Goal: Download file/media

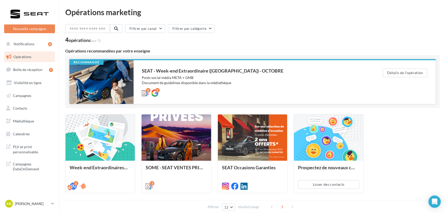
click at [225, 72] on div "SEAT - Week-end Extraordinaire (JPO) - OCTOBRE" at bounding box center [252, 70] width 220 height 5
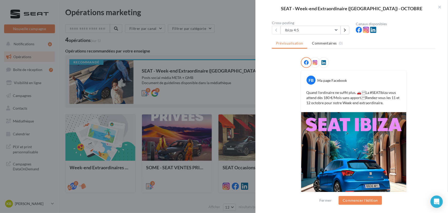
scroll to position [46, 0]
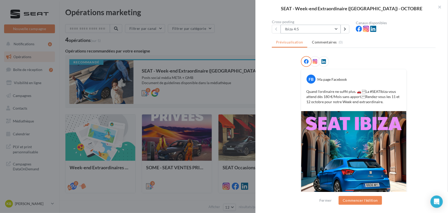
click at [301, 25] on button "Ibiza 4:5" at bounding box center [311, 29] width 60 height 9
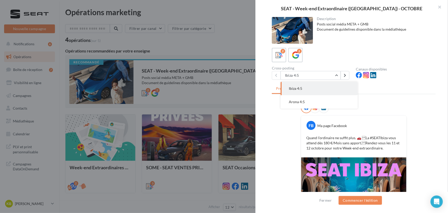
scroll to position [55, 0]
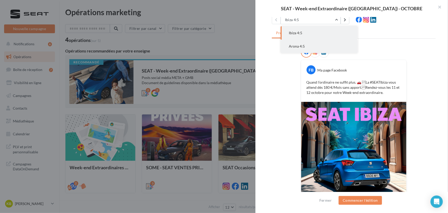
click at [311, 46] on button "Arona 4:5" at bounding box center [319, 46] width 77 height 13
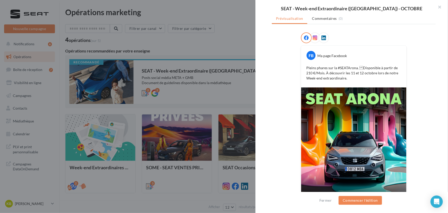
scroll to position [99, 0]
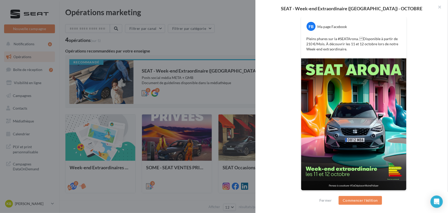
click at [347, 133] on img at bounding box center [353, 124] width 105 height 132
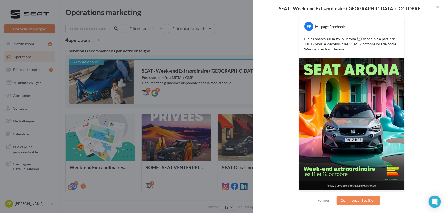
click at [202, 212] on div "SEAT - Week-end Extraordinaire (JPO) - OCTOBRE Description Posts social média M…" at bounding box center [252, 213] width 374 height 0
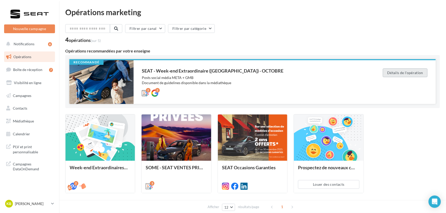
click at [395, 69] on button "Détails de l'opération" at bounding box center [405, 72] width 45 height 9
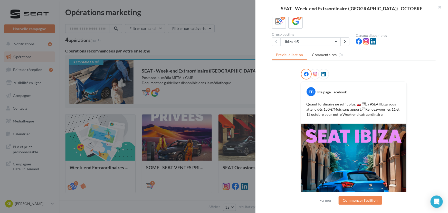
scroll to position [0, 0]
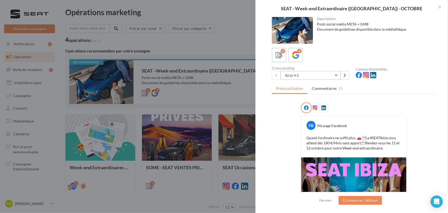
click at [325, 74] on button "Ibiza 4:5" at bounding box center [311, 75] width 60 height 9
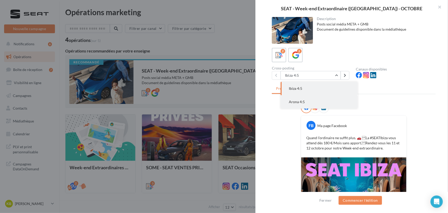
click at [302, 100] on span "Arona 4:5" at bounding box center [297, 101] width 16 height 4
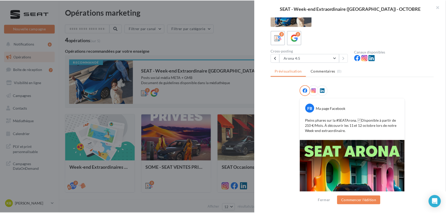
scroll to position [99, 0]
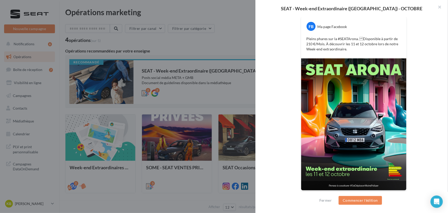
click at [327, 118] on img at bounding box center [353, 124] width 105 height 132
drag, startPoint x: 327, startPoint y: 118, endPoint x: 57, endPoint y: 134, distance: 270.5
click at [65, 212] on div "SEAT - Week-end Extraordinaire (JPO) - OCTOBRE Description Posts social média M…" at bounding box center [253, 213] width 377 height 0
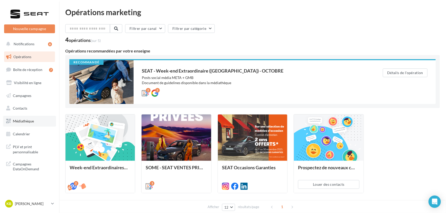
click at [25, 116] on link "Médiathèque" at bounding box center [29, 121] width 53 height 11
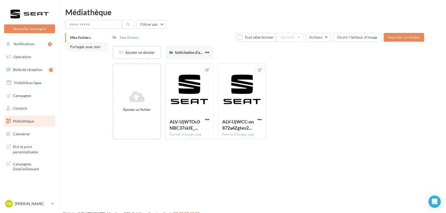
click at [106, 48] on li "Partagés avec moi" at bounding box center [86, 46] width 43 height 9
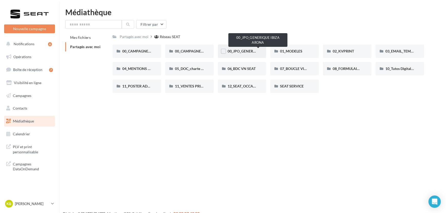
click at [252, 50] on span "00_JPO_GENERIQUE IBIZA ARONA" at bounding box center [256, 51] width 58 height 4
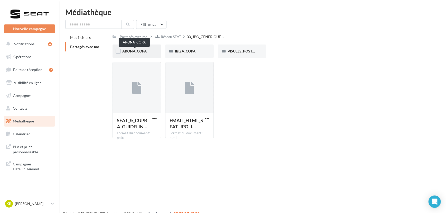
click at [142, 51] on span "ARONA_COPA" at bounding box center [134, 51] width 24 height 4
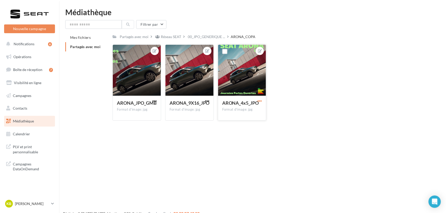
click at [261, 100] on span "button" at bounding box center [259, 101] width 4 height 4
drag, startPoint x: 261, startPoint y: 100, endPoint x: 241, endPoint y: 127, distance: 33.5
click at [256, 103] on div "Ouvrir l'éditeur d'image Télécharger Copier l'URL" at bounding box center [259, 100] width 6 height 5
click at [257, 100] on span "button" at bounding box center [259, 101] width 4 height 4
click at [232, 128] on button "Télécharger" at bounding box center [235, 124] width 54 height 13
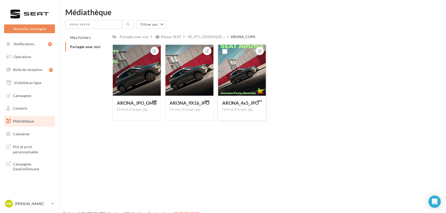
click at [257, 99] on button "button" at bounding box center [259, 101] width 6 height 5
click at [319, 115] on div "ARONA_JPO_GMB Format d'image: jpg ARONA_JPO_GMB ARONA_9X16_JPO Format d'image: …" at bounding box center [269, 84] width 315 height 80
click at [37, 204] on p "[PERSON_NAME]" at bounding box center [32, 203] width 34 height 5
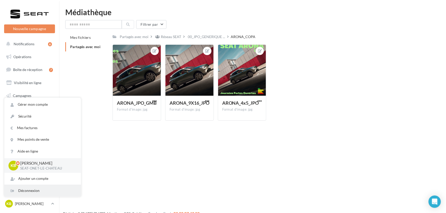
click at [37, 187] on div "Déconnexion" at bounding box center [42, 191] width 77 height 12
